Goal: Transaction & Acquisition: Book appointment/travel/reservation

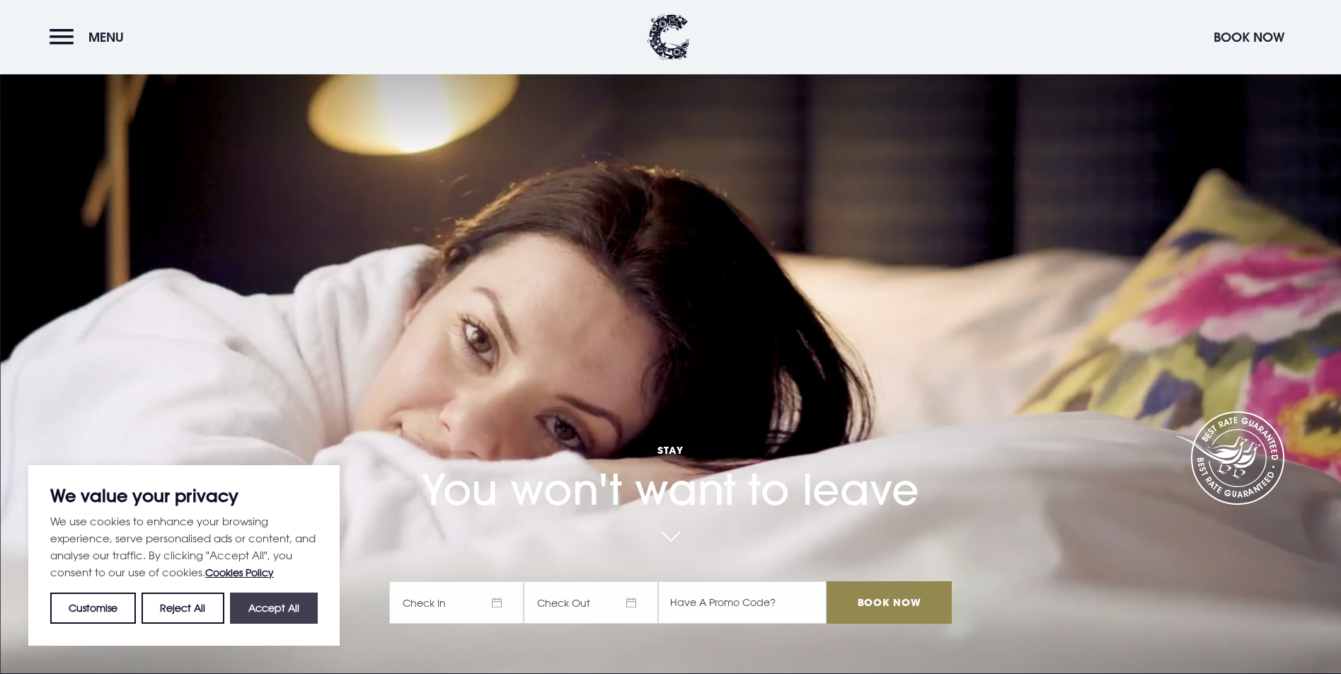
click at [282, 614] on button "Accept All" at bounding box center [274, 607] width 88 height 31
checkbox input "true"
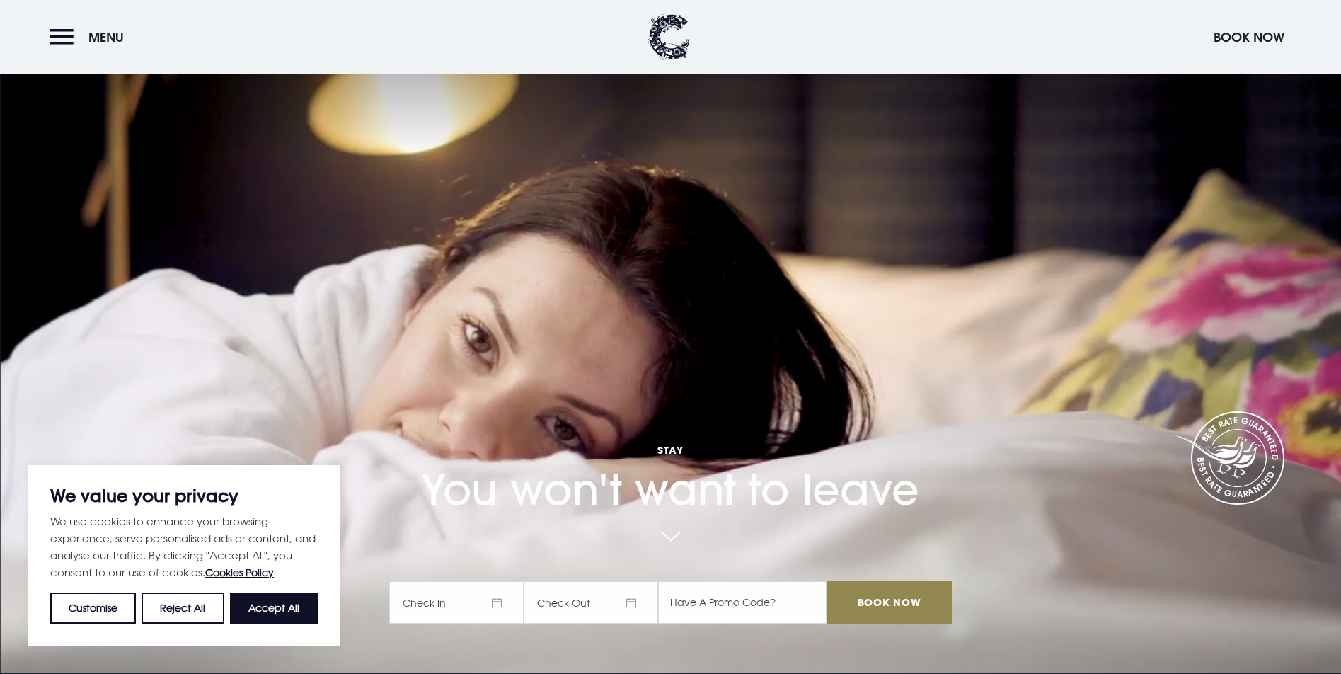
checkbox input "true"
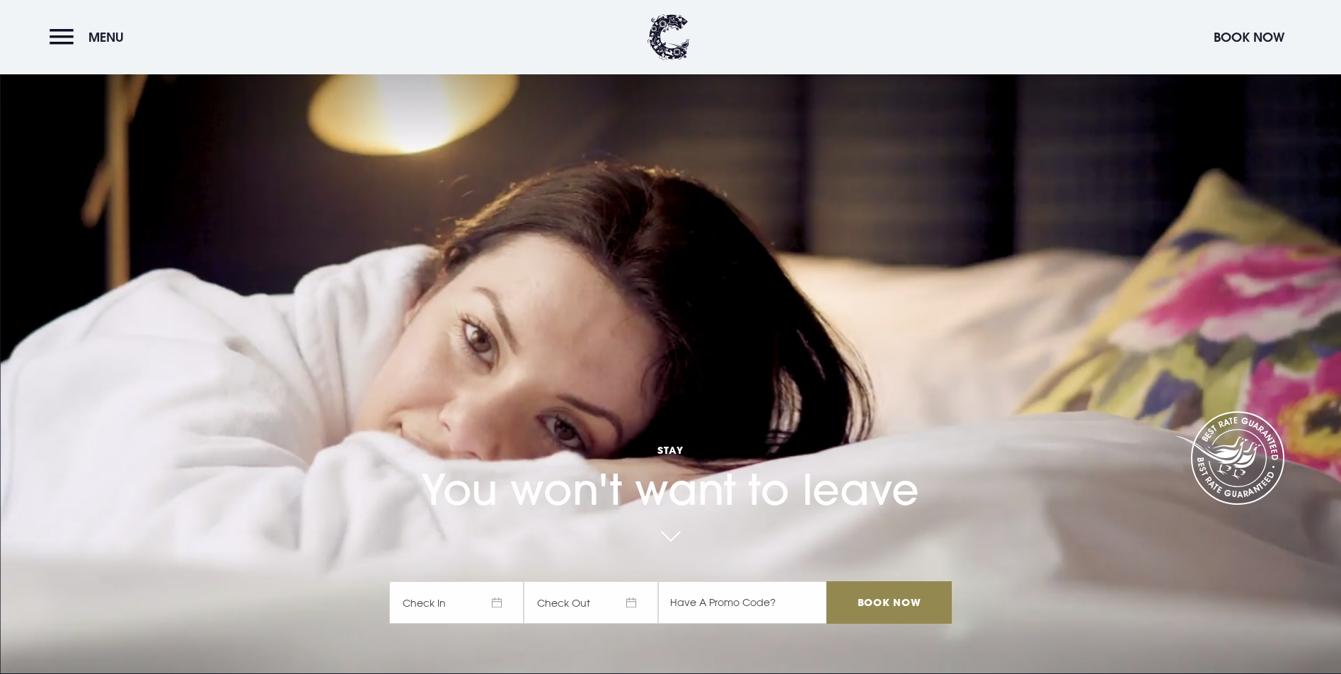
click at [449, 606] on span "Check In" at bounding box center [456, 602] width 134 height 42
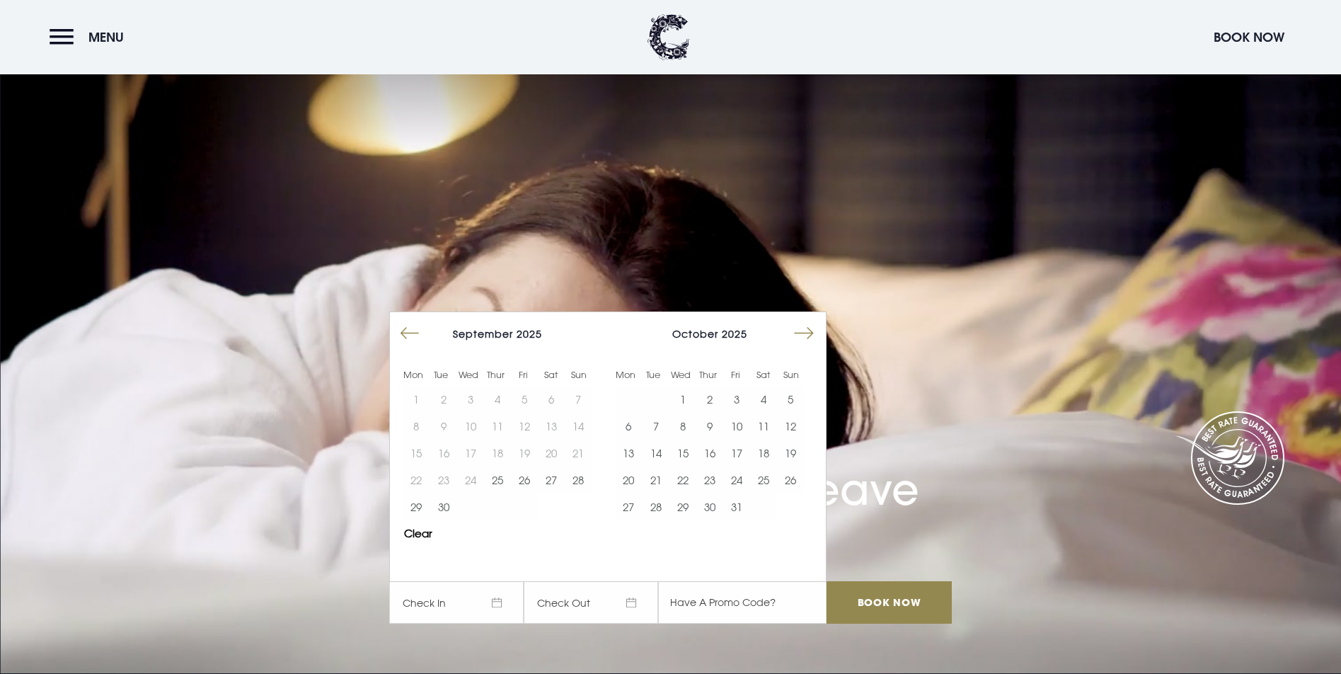
click at [804, 328] on button "Move forward to switch to the next month." at bounding box center [803, 333] width 27 height 27
click at [741, 483] on button "21" at bounding box center [736, 479] width 27 height 27
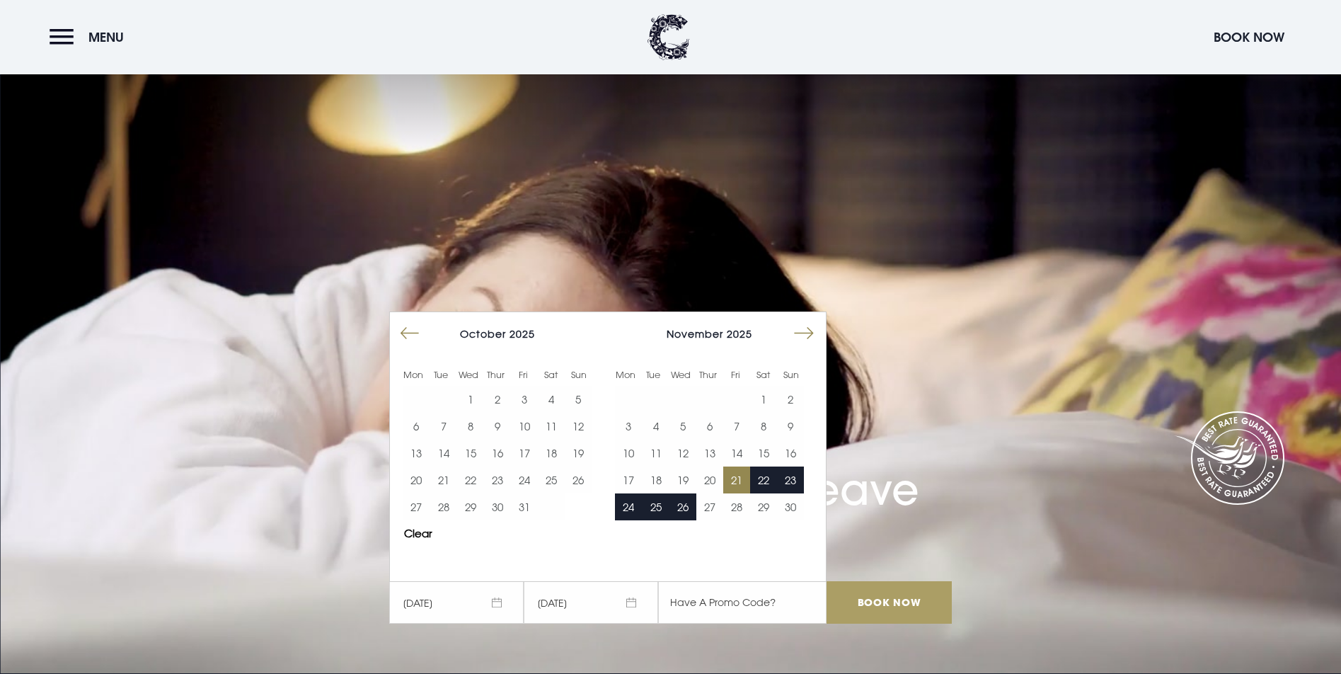
click at [886, 606] on input "Book Now" at bounding box center [888, 602] width 125 height 42
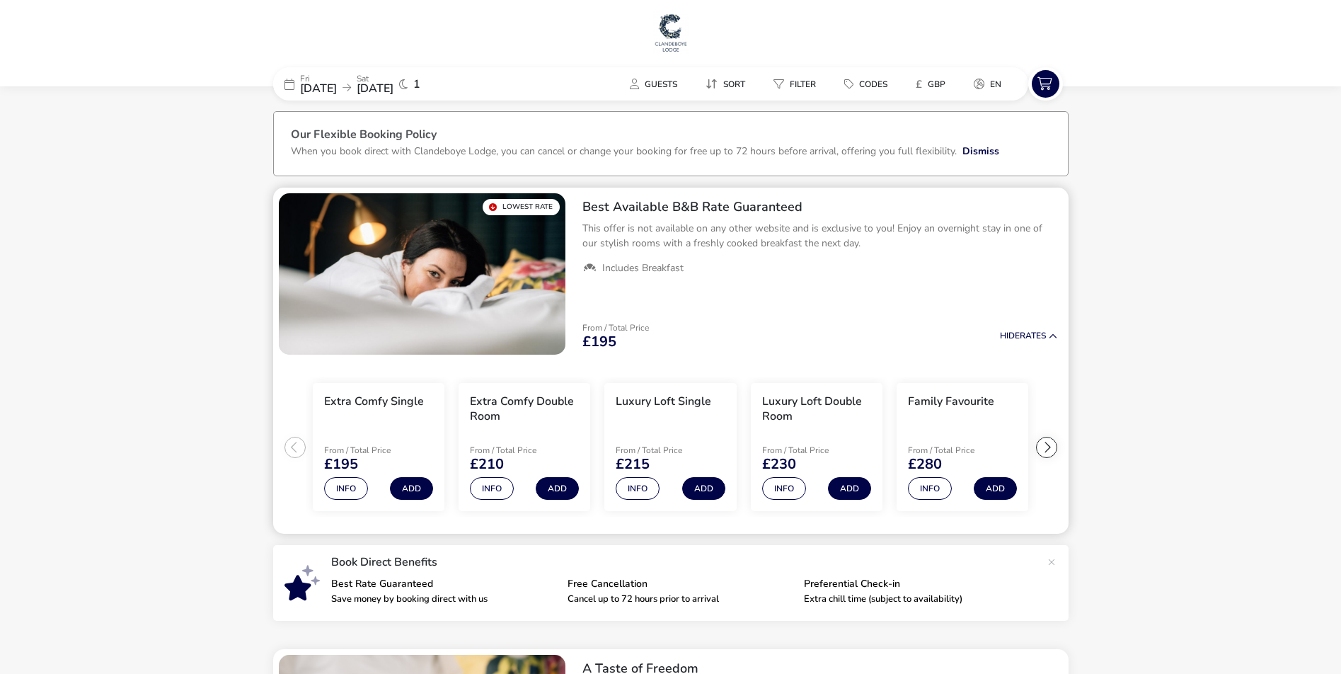
click at [495, 263] on img "1 / 1" at bounding box center [422, 273] width 287 height 161
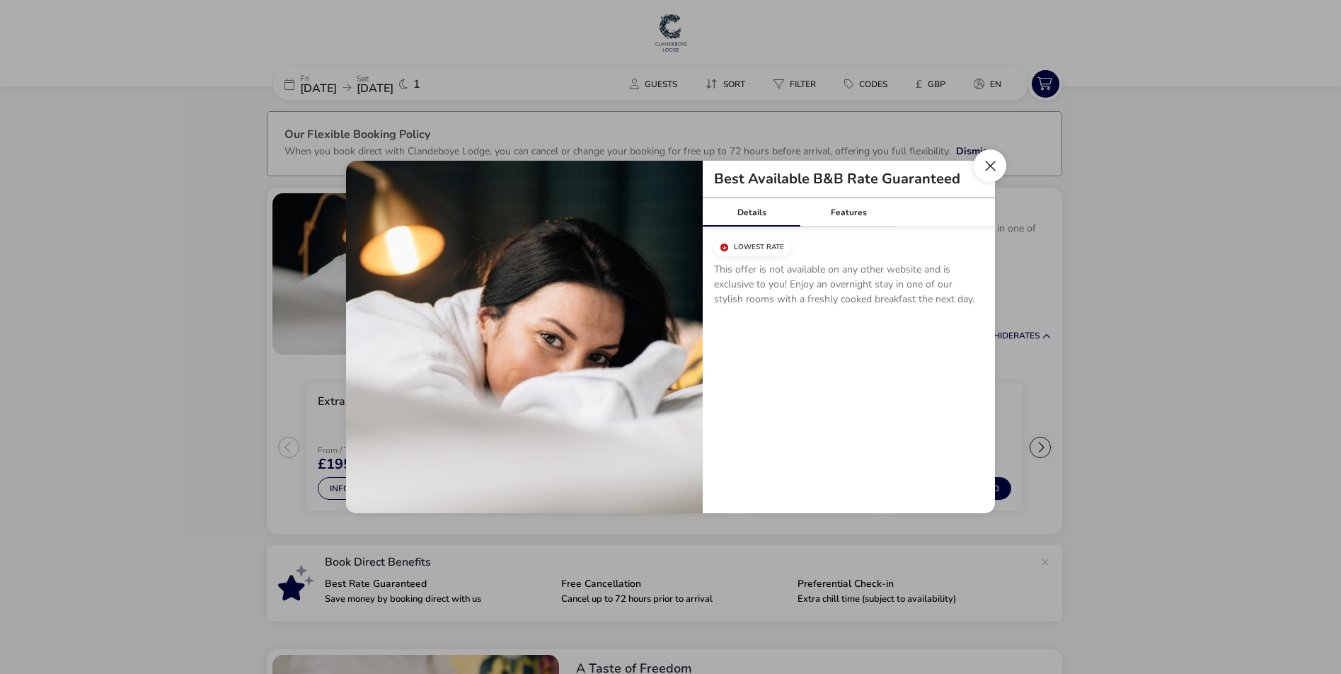
click at [993, 168] on button "Close modal" at bounding box center [990, 165] width 33 height 33
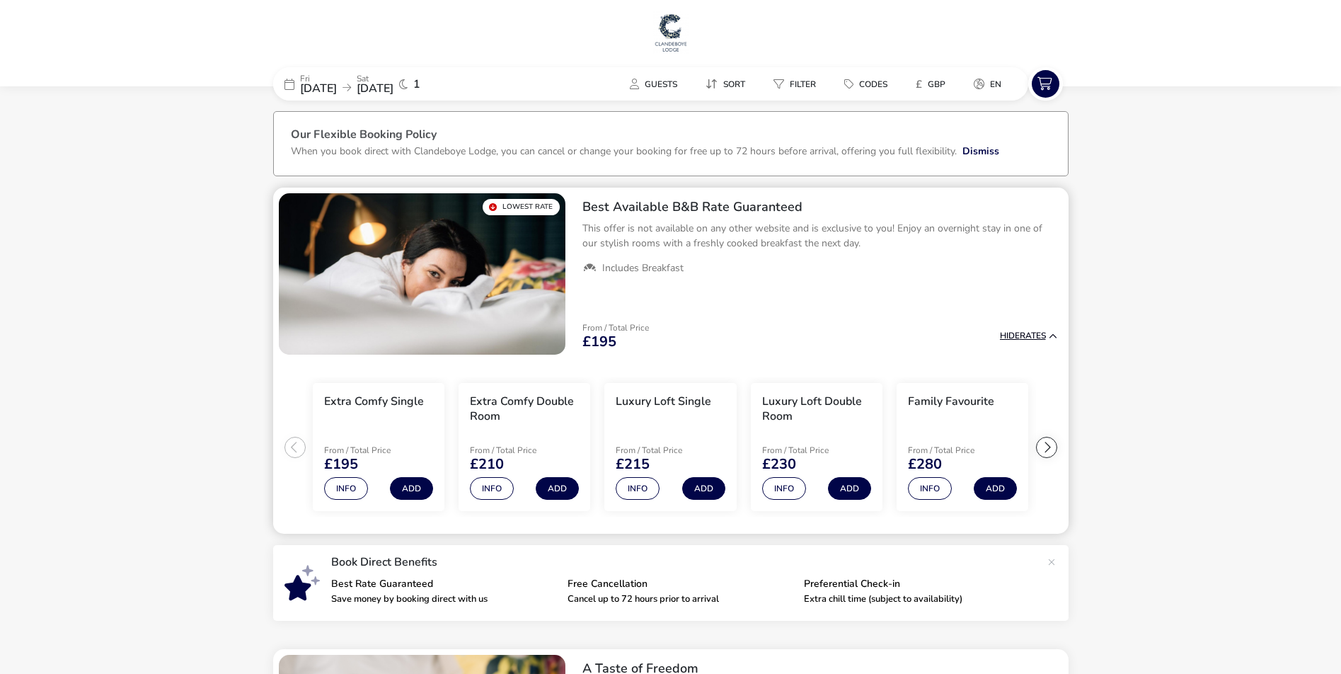
click at [1045, 334] on button "Hide Rates" at bounding box center [1028, 335] width 57 height 9
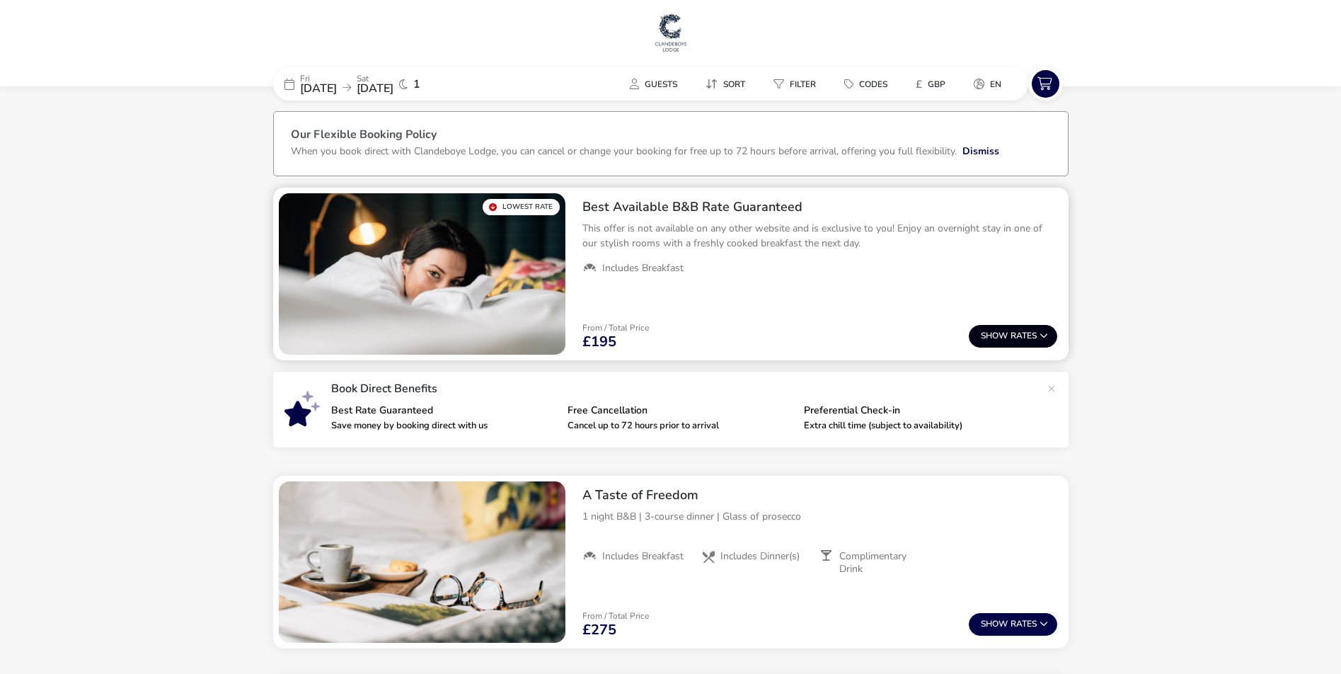
click at [993, 338] on span "Show" at bounding box center [996, 335] width 30 height 9
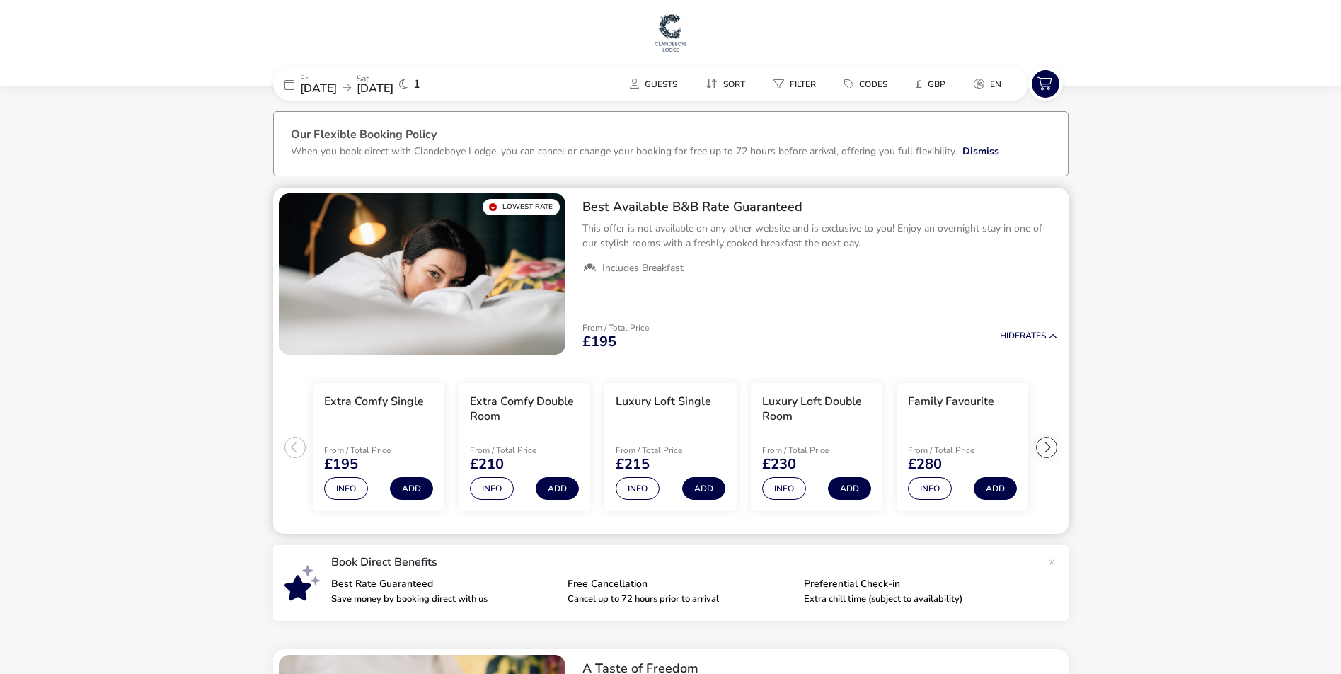
click at [832, 243] on p "This offer is not available on any other website and is exclusive to you! Enjoy…" at bounding box center [819, 236] width 475 height 30
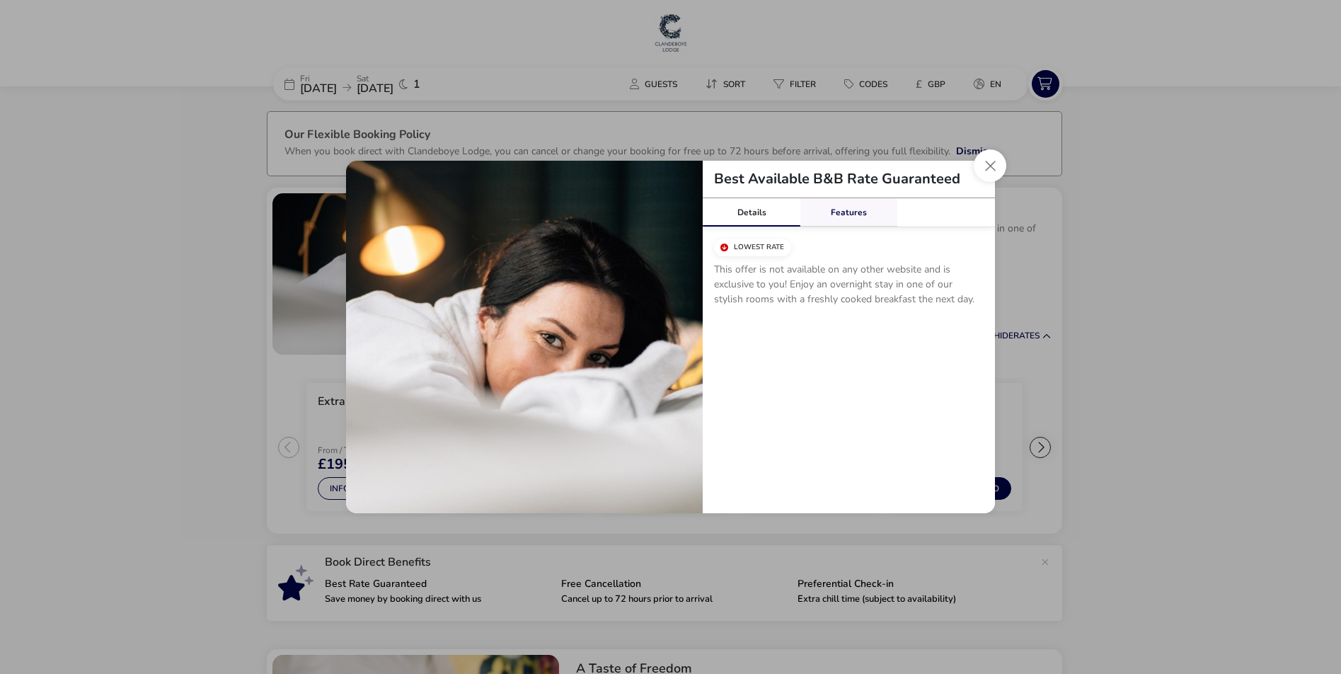
click at [860, 207] on link "Features" at bounding box center [849, 212] width 98 height 28
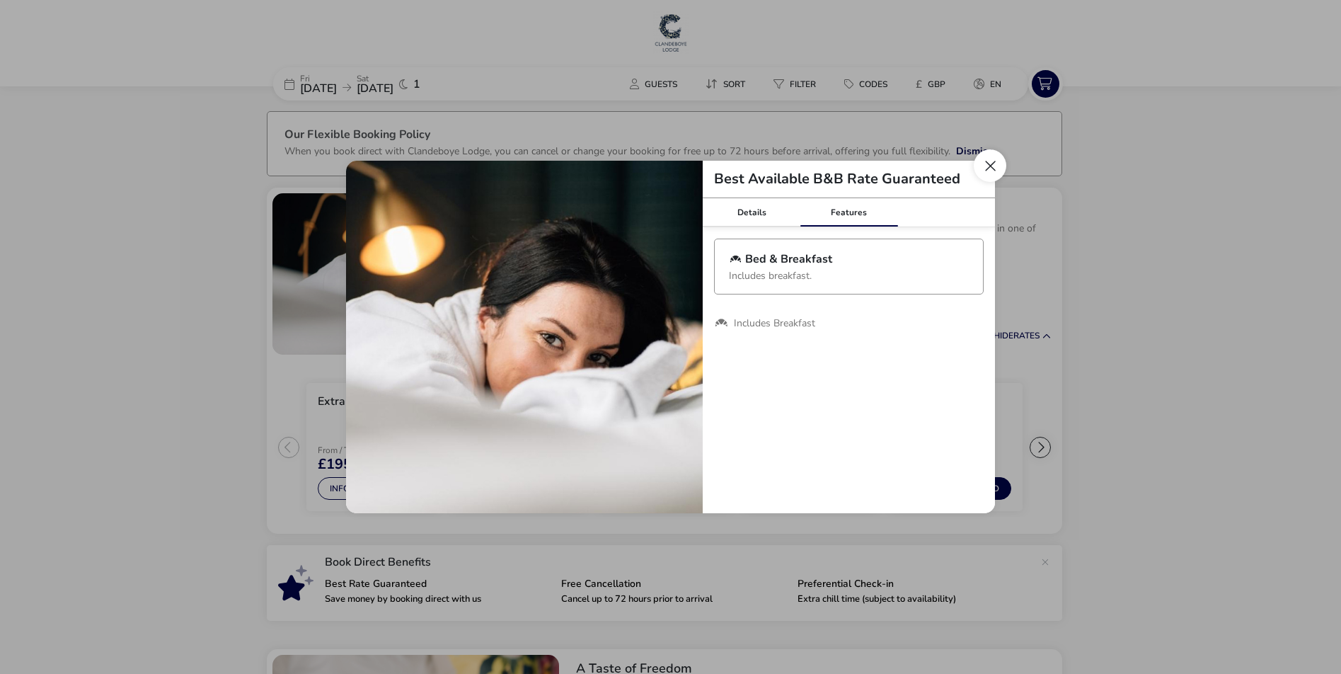
click at [984, 171] on button "Close modal" at bounding box center [990, 165] width 33 height 33
